Goal: Transaction & Acquisition: Purchase product/service

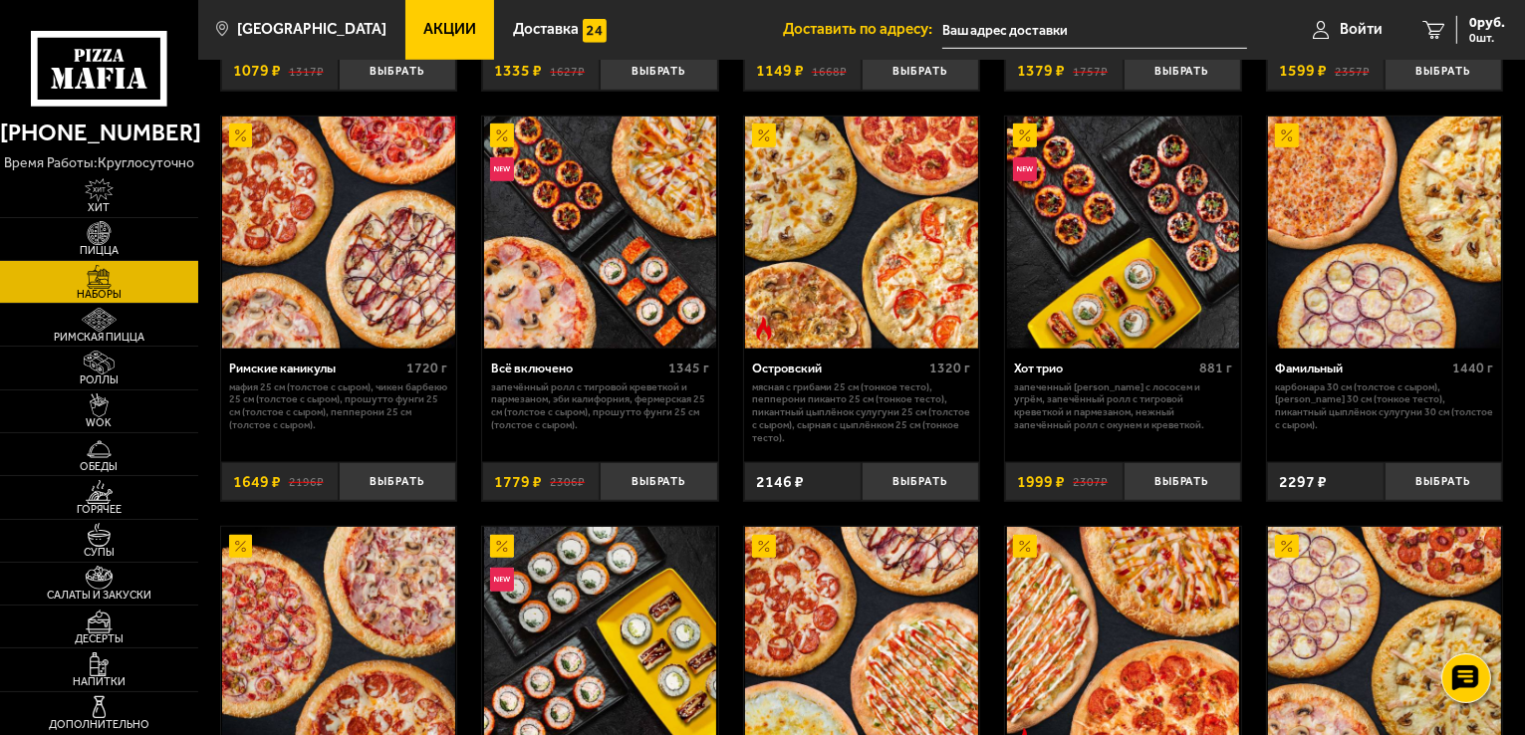
scroll to position [1295, 0]
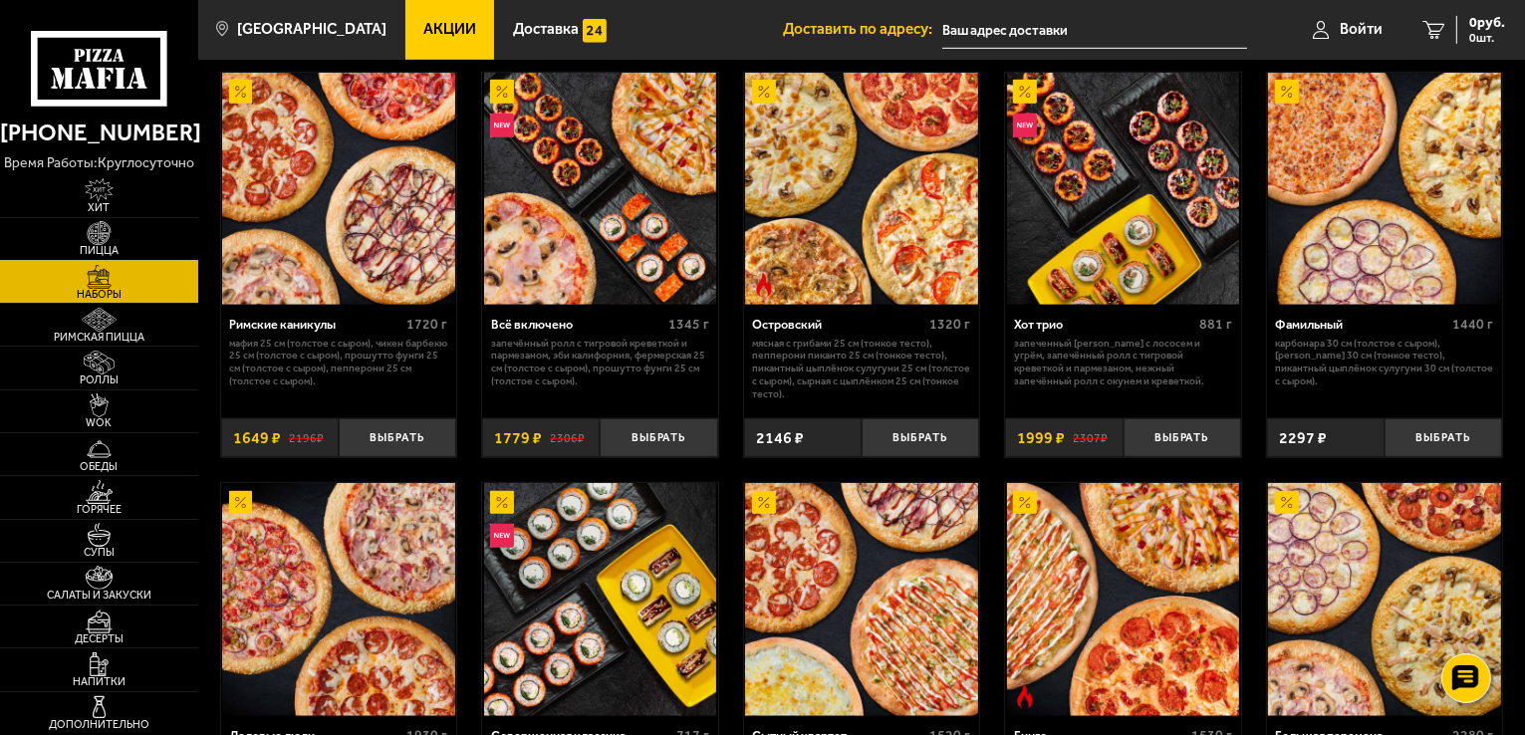
click at [100, 222] on img at bounding box center [99, 233] width 61 height 24
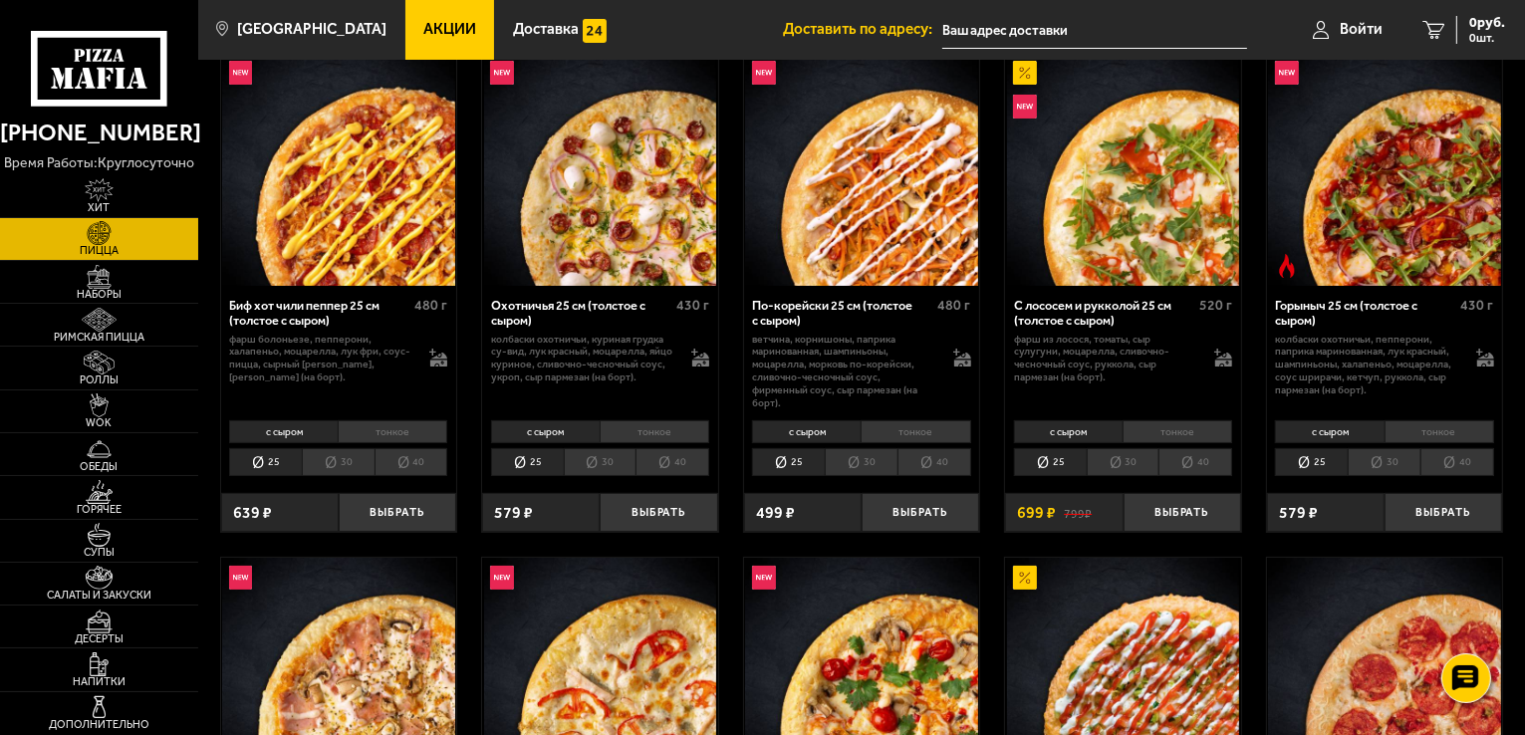
scroll to position [199, 0]
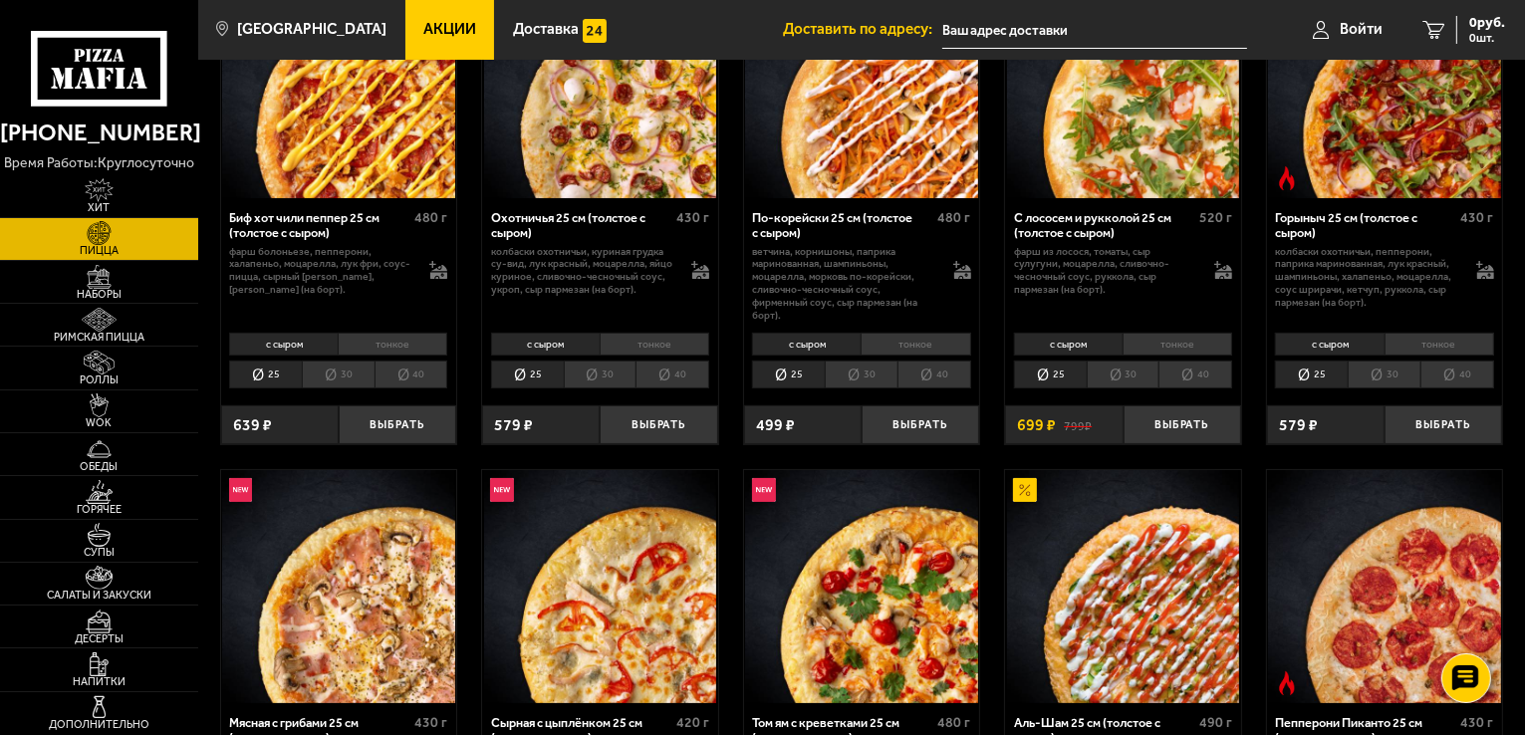
click at [423, 28] on span "Акции" at bounding box center [449, 29] width 53 height 15
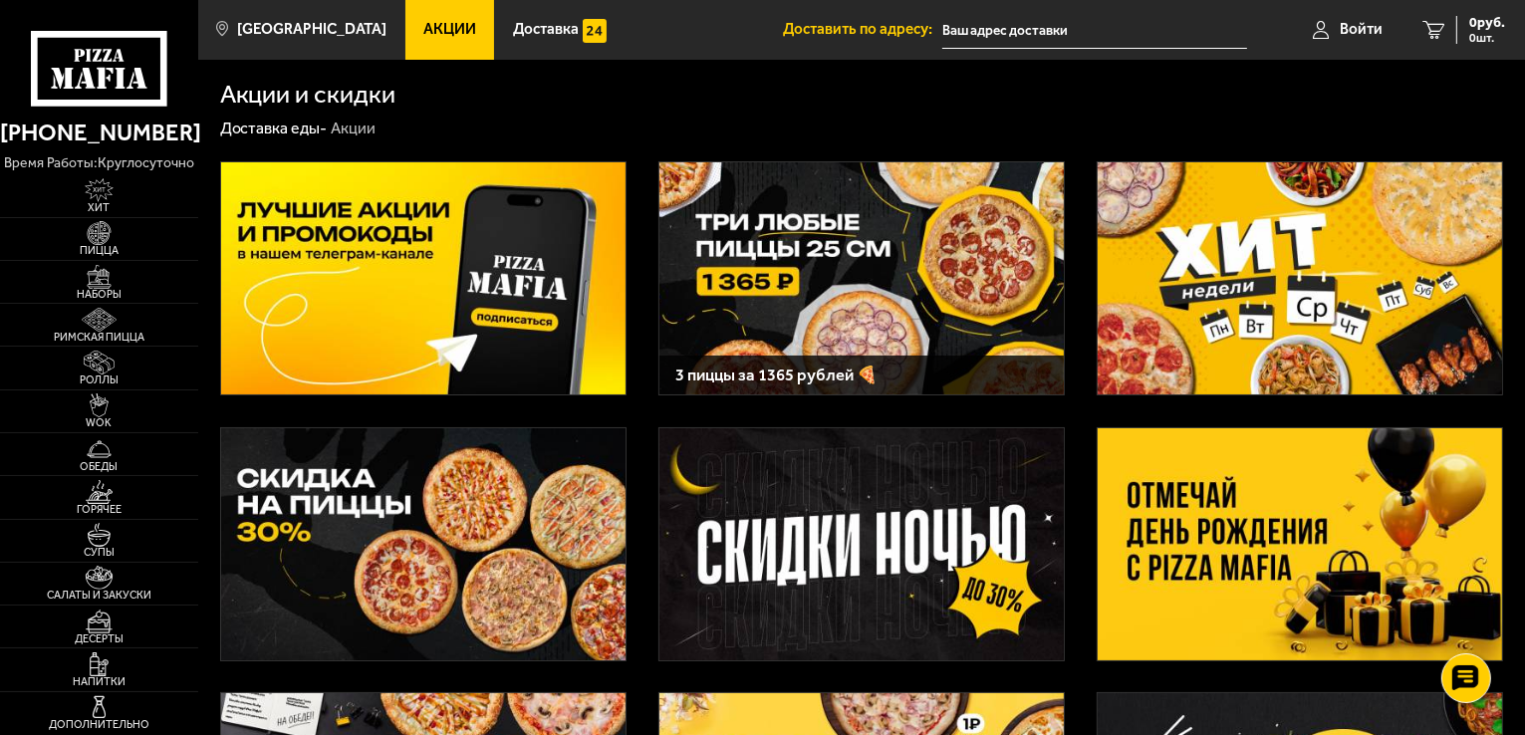
click at [808, 310] on img at bounding box center [861, 278] width 404 height 232
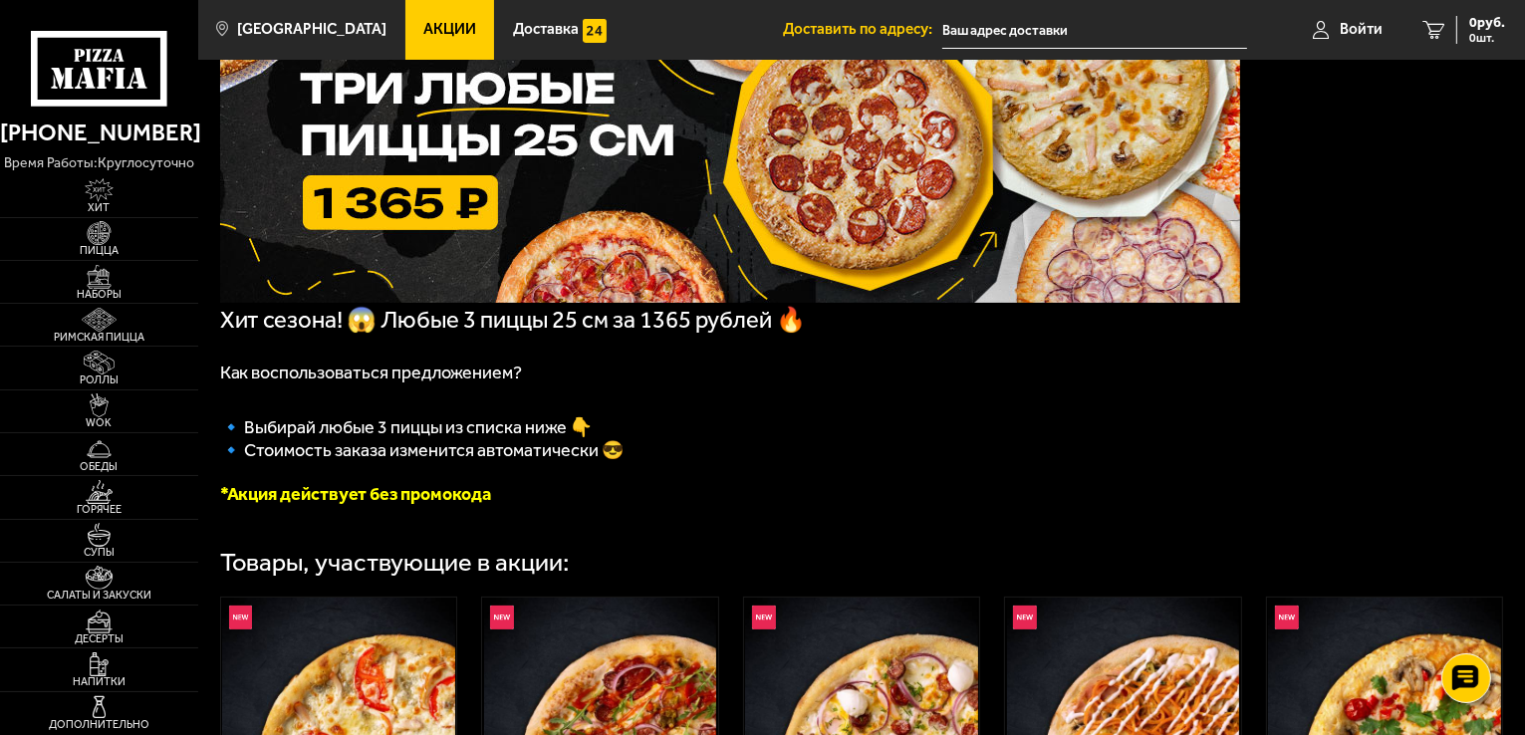
scroll to position [199, 0]
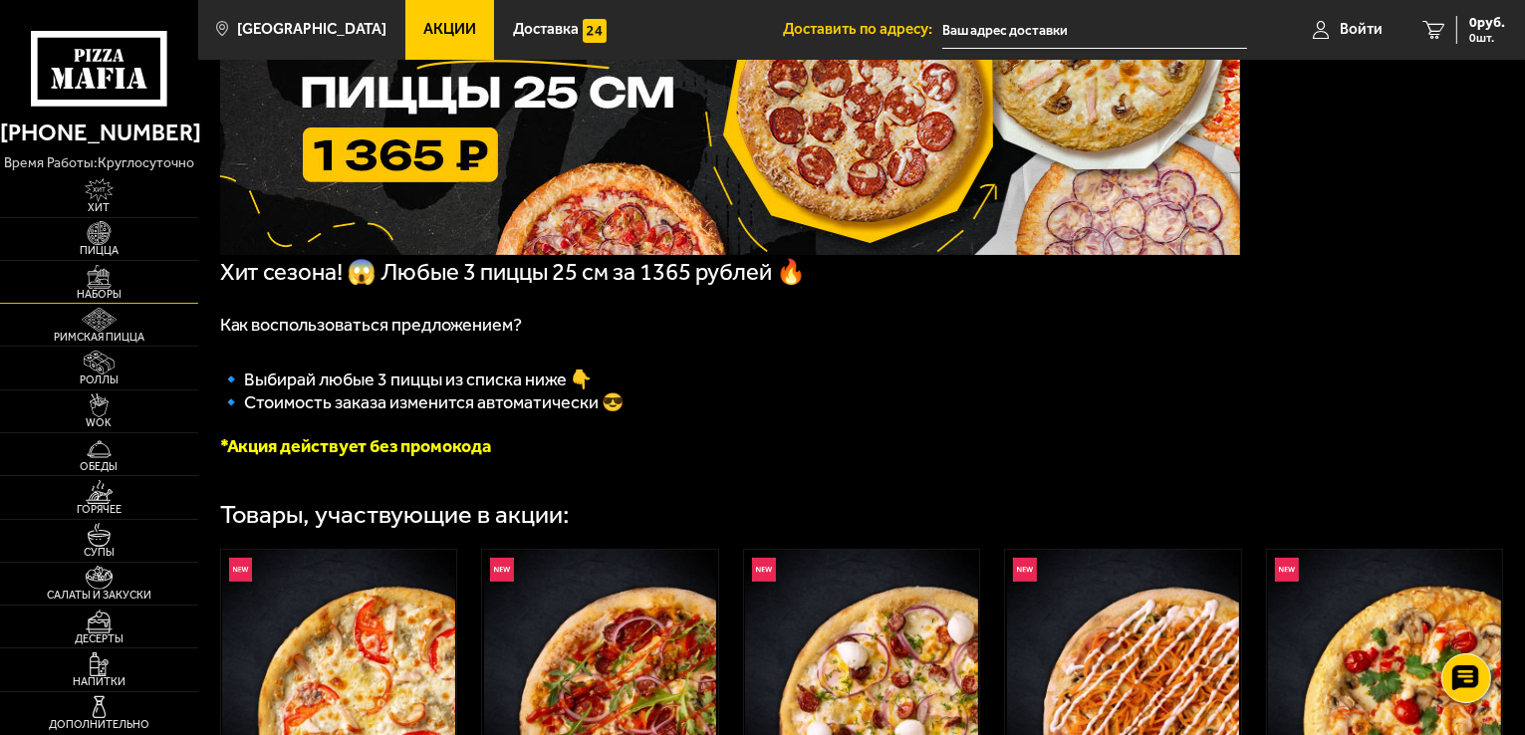
click at [92, 285] on img at bounding box center [99, 277] width 61 height 24
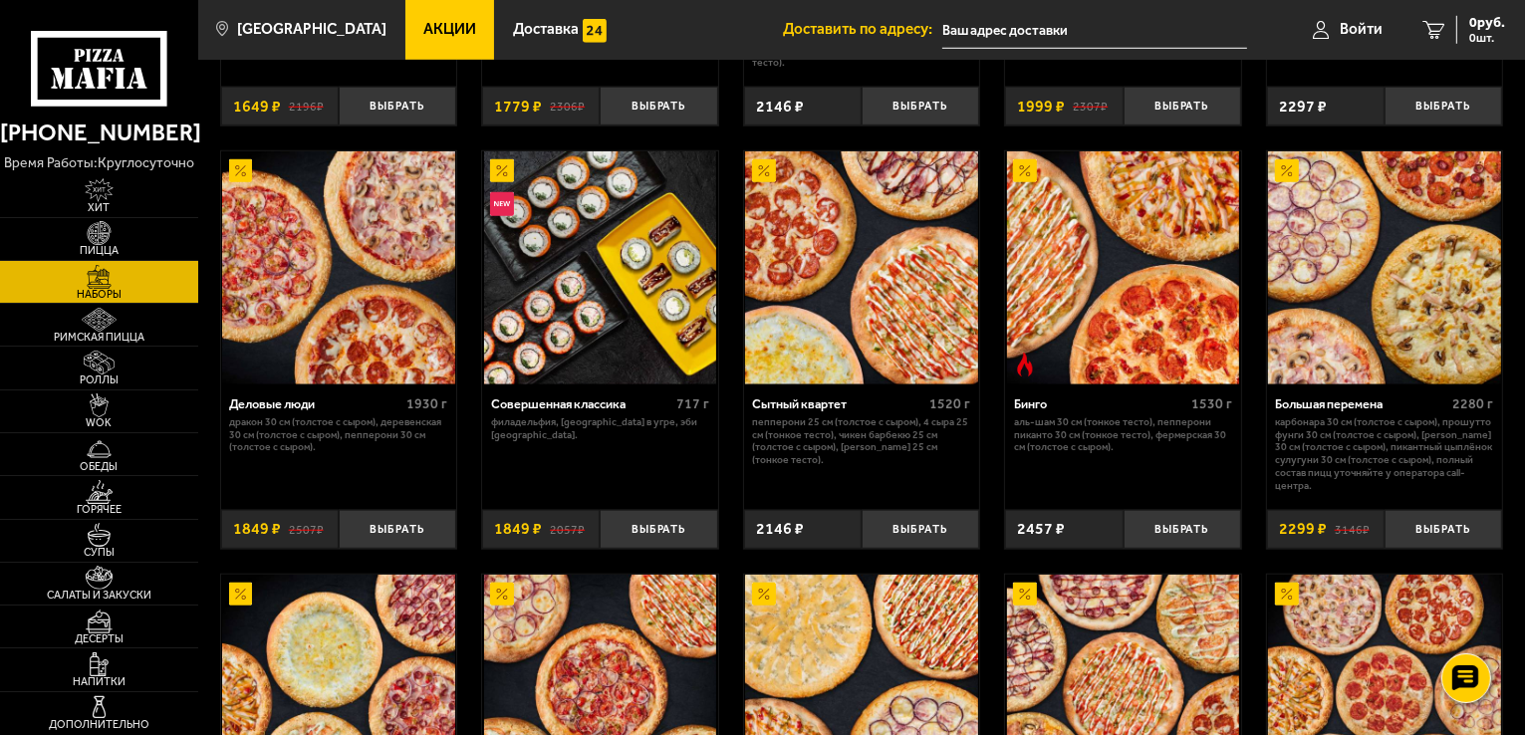
scroll to position [1693, 0]
